Goal: Task Accomplishment & Management: Manage account settings

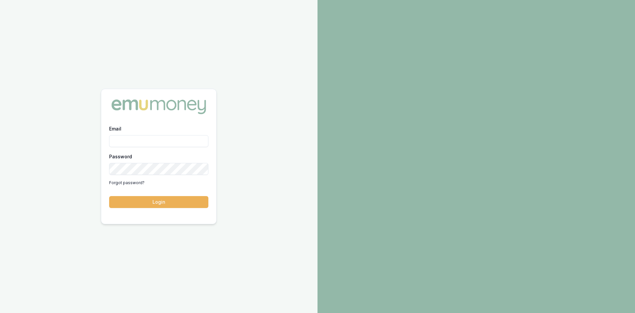
click at [143, 139] on input "Email" at bounding box center [158, 141] width 99 height 12
type input "[PERSON_NAME][EMAIL_ADDRESS][DOMAIN_NAME]"
click at [179, 200] on button "Login" at bounding box center [158, 202] width 99 height 12
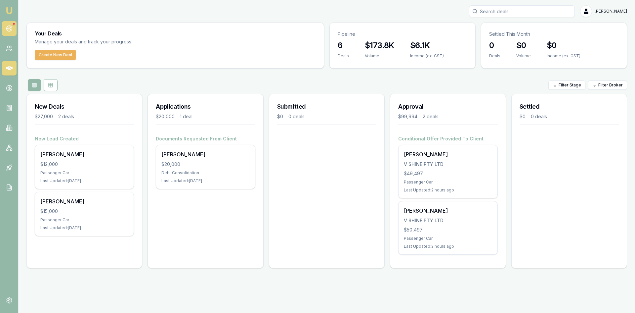
click at [11, 27] on circle at bounding box center [9, 29] width 6 height 6
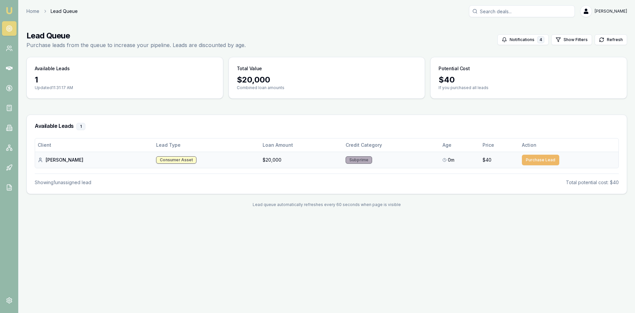
click at [534, 161] on button "Purchase Lead" at bounding box center [540, 160] width 37 height 11
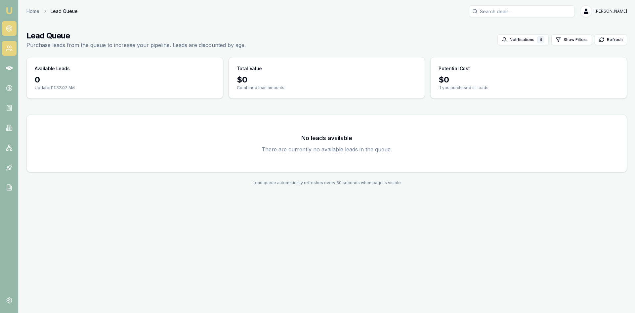
click at [13, 47] on link at bounding box center [9, 48] width 15 height 15
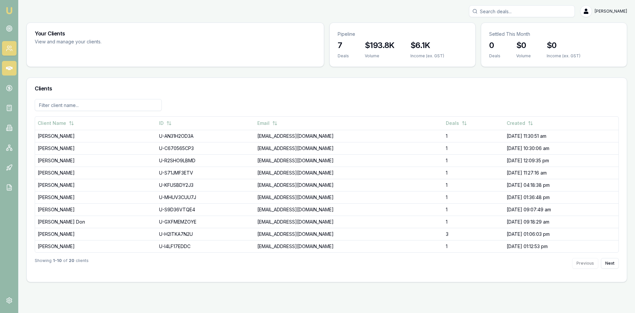
click at [9, 69] on icon at bounding box center [9, 68] width 7 height 4
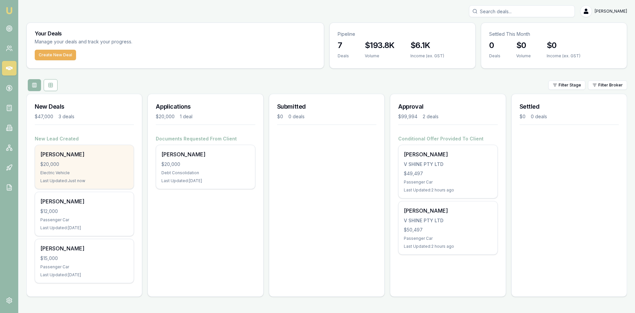
click at [75, 169] on div "breanna derrick $20,000 Electric Vehicle Last Updated: Just now" at bounding box center [84, 167] width 99 height 44
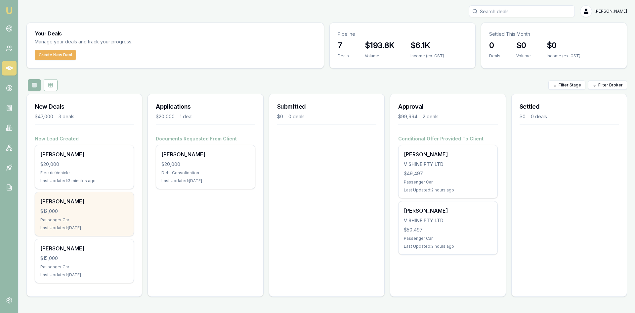
click at [57, 219] on div "Passenger Car" at bounding box center [84, 219] width 88 height 5
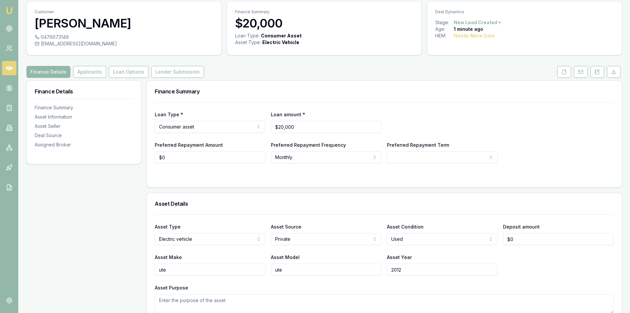
scroll to position [33, 0]
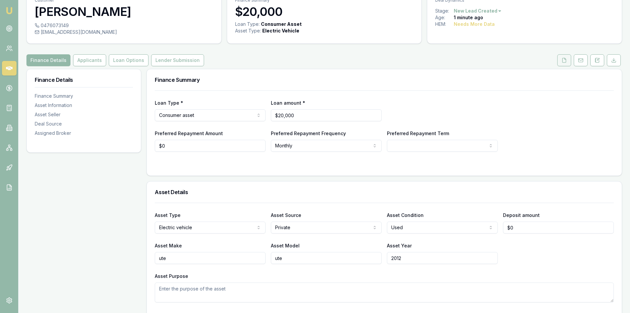
click at [567, 60] on button at bounding box center [565, 60] width 14 height 12
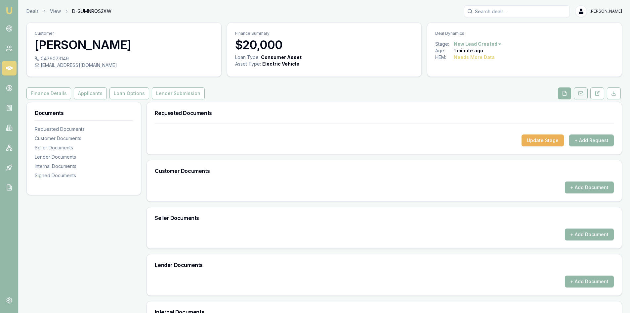
click at [580, 92] on rect at bounding box center [581, 94] width 4 height 4
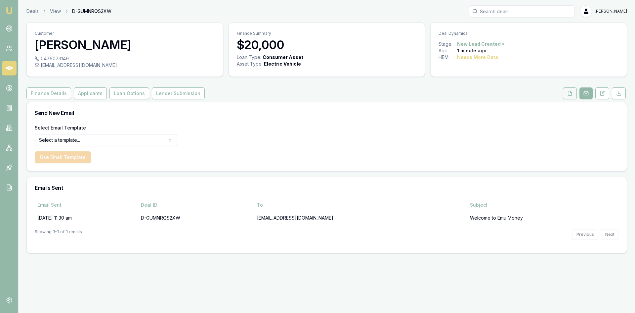
click at [571, 96] on button at bounding box center [570, 93] width 14 height 12
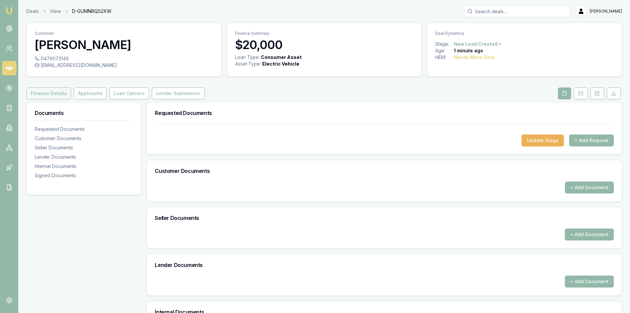
click at [55, 92] on button "Finance Details" at bounding box center [48, 93] width 45 height 12
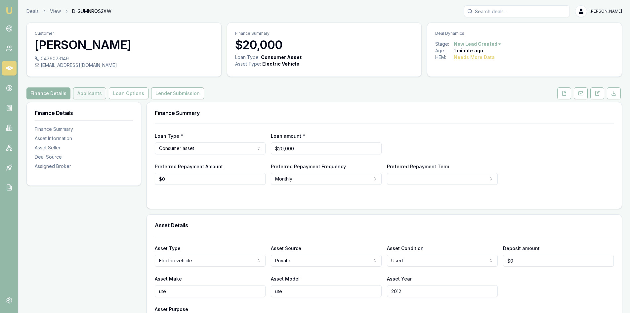
click at [90, 95] on button "Applicants" at bounding box center [89, 93] width 33 height 12
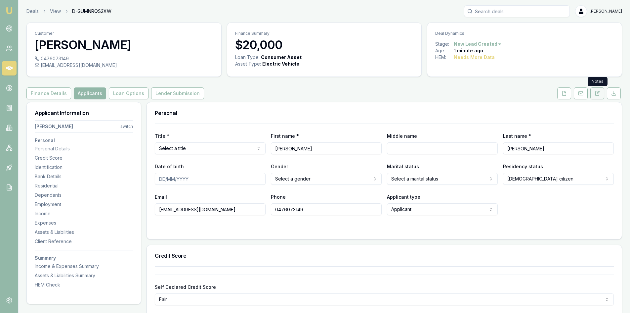
click at [597, 94] on icon at bounding box center [597, 93] width 5 height 5
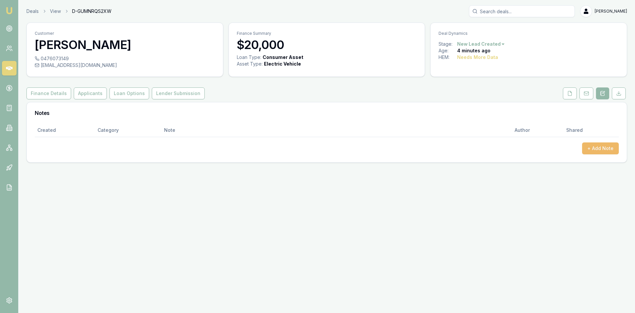
click at [591, 152] on button "+ Add Note" at bounding box center [600, 148] width 37 height 12
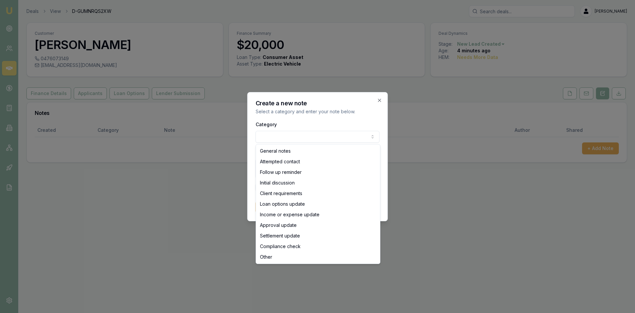
click at [345, 135] on body "Emu Broker Deals View D-GUMNRQS2XW Wendy Fonseka Toggle Menu Customer breanna d…" at bounding box center [317, 156] width 635 height 313
select select "ATTEMPTED_CONTACT"
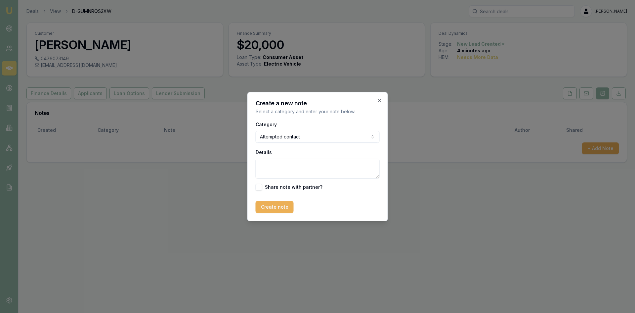
click at [290, 174] on textarea "Details" at bounding box center [318, 168] width 124 height 20
type textarea "no answer - left voice mail"
click at [275, 209] on button "Create note" at bounding box center [275, 207] width 38 height 12
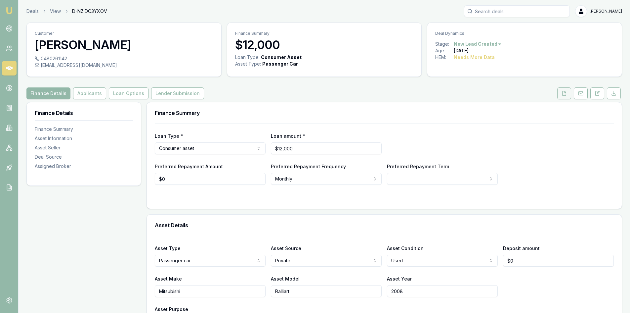
click at [566, 93] on icon at bounding box center [565, 93] width 4 height 4
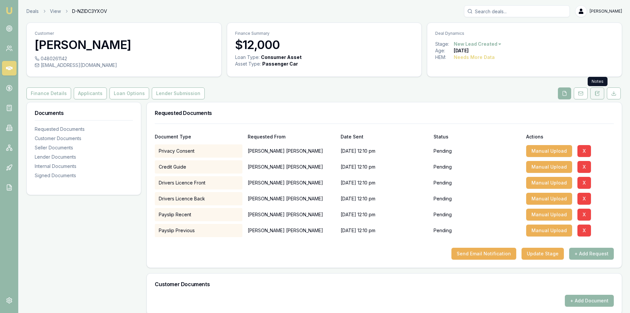
click at [595, 93] on icon at bounding box center [597, 93] width 5 height 5
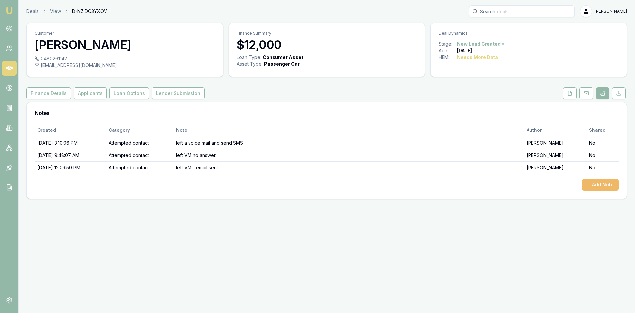
click at [610, 184] on button "+ Add Note" at bounding box center [600, 185] width 37 height 12
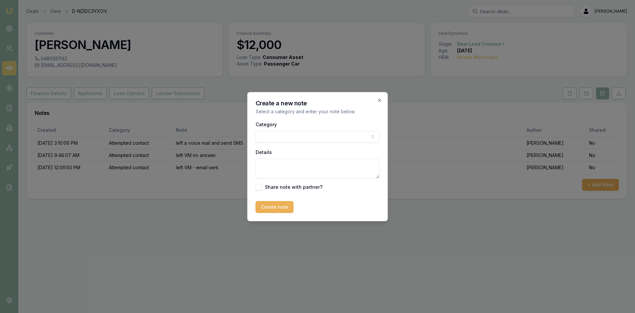
click at [286, 140] on body "Emu Broker Deals View D-NZIDC3YXOV Wendy Fonseka Toggle Menu Customer Joshua Cl…" at bounding box center [317, 156] width 635 height 313
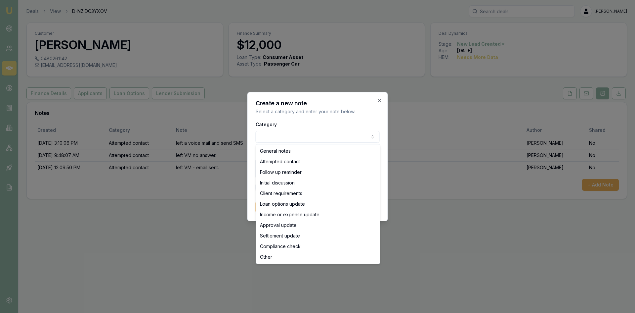
select select "ATTEMPTED_CONTACT"
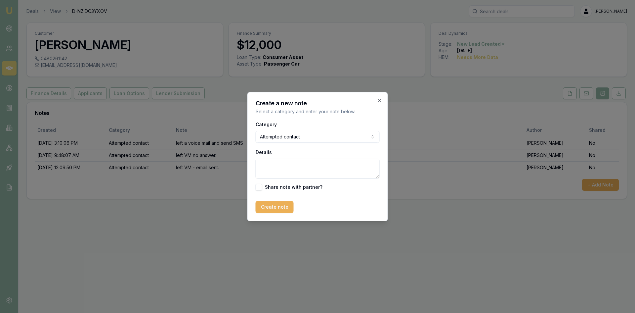
click at [278, 170] on textarea "Details" at bounding box center [318, 168] width 124 height 20
type textarea "No answer"
click at [281, 204] on button "Create note" at bounding box center [275, 207] width 38 height 12
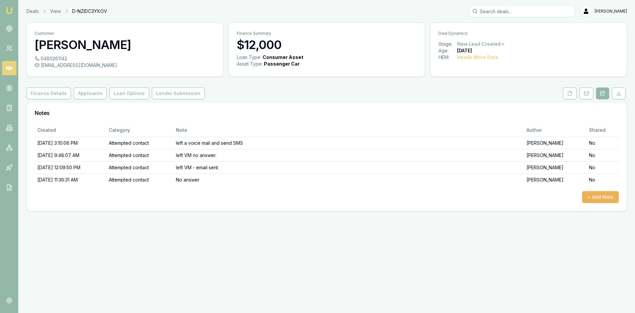
click at [13, 65] on link at bounding box center [9, 68] width 15 height 15
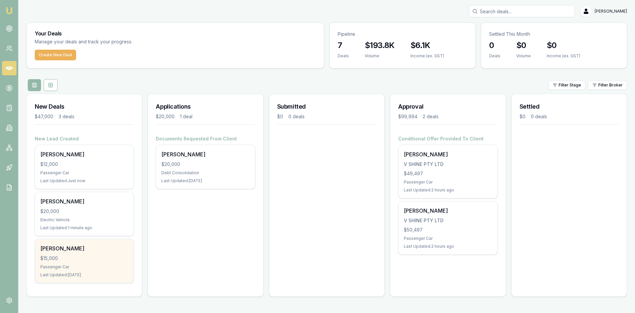
click at [61, 267] on div "Passenger Car" at bounding box center [84, 266] width 88 height 5
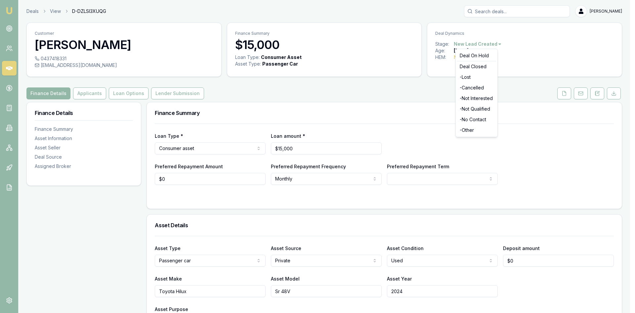
click at [497, 44] on html "Emu Broker Deals View D-DZLSI3XUQG [PERSON_NAME] Toggle Menu Customer [PERSON_N…" at bounding box center [317, 156] width 635 height 313
click at [472, 119] on div "- No Contact" at bounding box center [476, 119] width 39 height 11
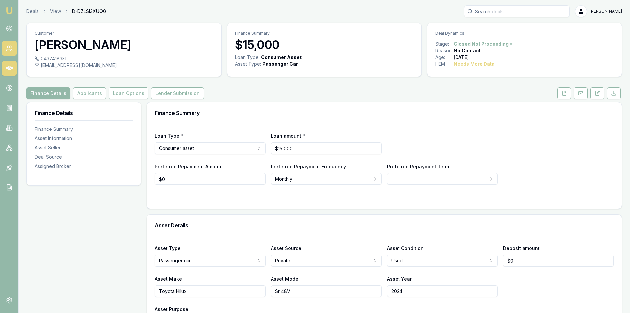
click at [8, 49] on icon at bounding box center [9, 48] width 7 height 7
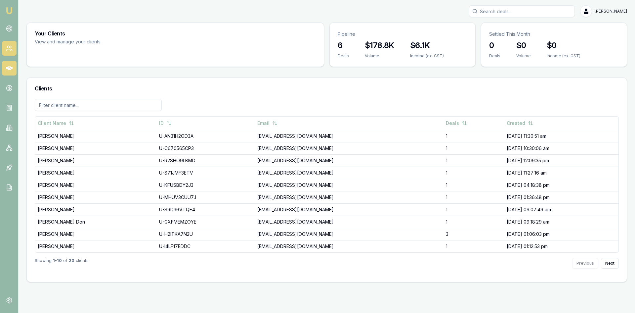
click at [11, 64] on link at bounding box center [9, 68] width 15 height 15
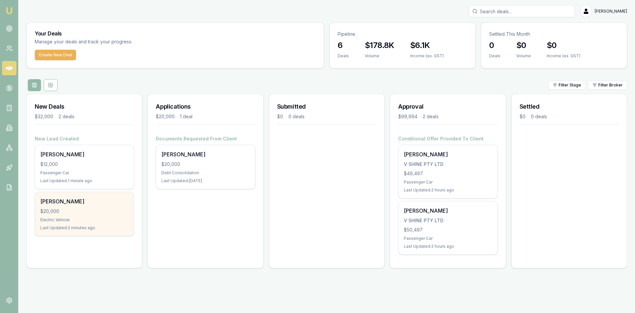
click at [86, 216] on div "[PERSON_NAME] $20,000 Electric Vehicle Last Updated: 2 minutes ago" at bounding box center [84, 214] width 99 height 44
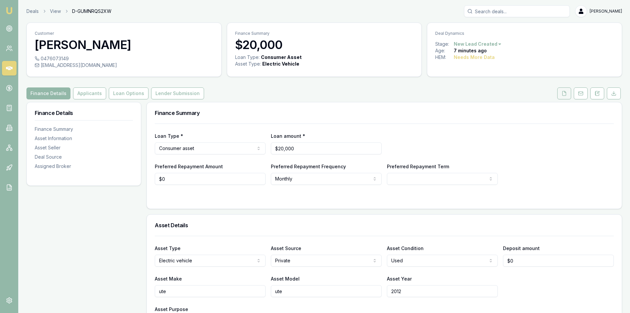
click at [558, 97] on button at bounding box center [565, 93] width 14 height 12
